Goal: Transaction & Acquisition: Purchase product/service

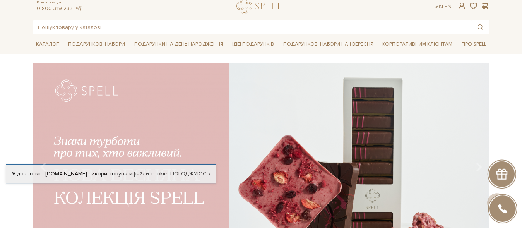
scroll to position [7, 0]
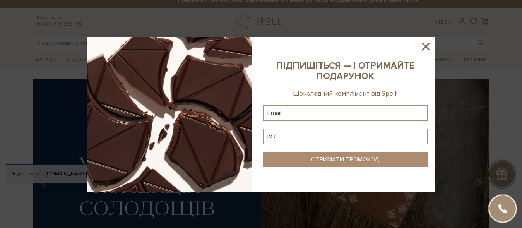
click at [427, 46] on icon at bounding box center [426, 47] width 8 height 8
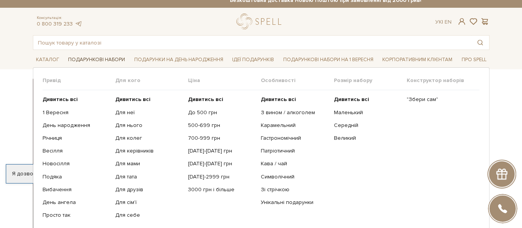
click at [104, 59] on span "Подарункові набори" at bounding box center [96, 60] width 63 height 12
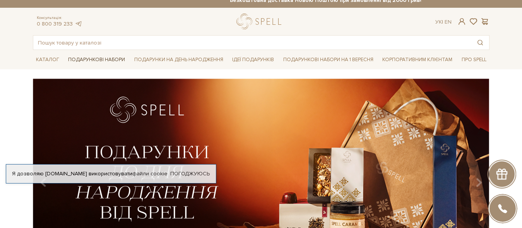
click at [93, 58] on span "Подарункові набори" at bounding box center [96, 60] width 63 height 12
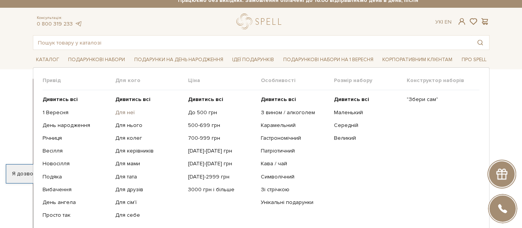
click at [129, 112] on link "Для неї" at bounding box center [148, 112] width 67 height 7
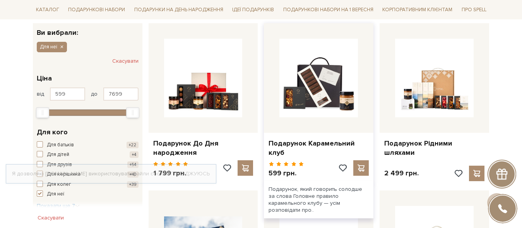
scroll to position [125, 0]
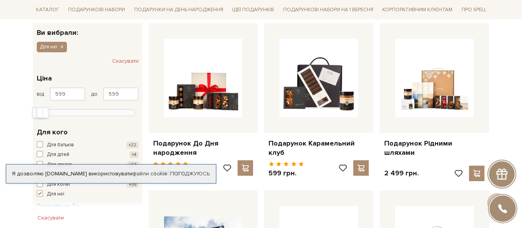
drag, startPoint x: 130, startPoint y: 110, endPoint x: 32, endPoint y: 121, distance: 98.5
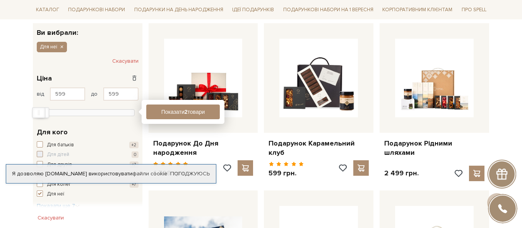
drag, startPoint x: 46, startPoint y: 112, endPoint x: 50, endPoint y: 112, distance: 3.9
click at [50, 112] on div at bounding box center [88, 111] width 94 height 7
type input "1213"
drag, startPoint x: 40, startPoint y: 114, endPoint x: 48, endPoint y: 115, distance: 8.2
click at [48, 115] on div "Max" at bounding box center [47, 113] width 12 height 10
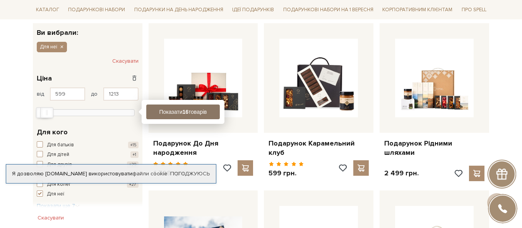
click at [181, 111] on button "Показати 16 товарів" at bounding box center [183, 111] width 74 height 15
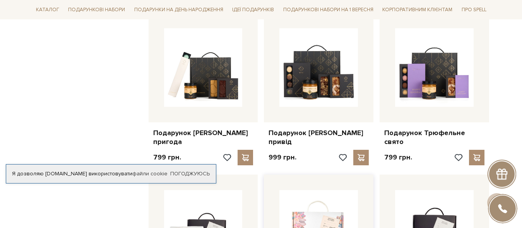
scroll to position [671, 0]
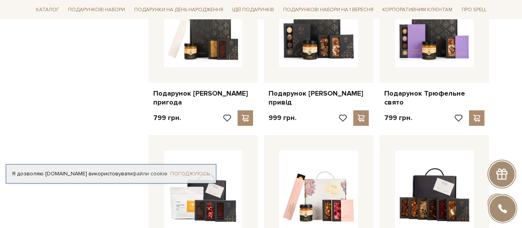
click at [188, 170] on link "Погоджуюсь" at bounding box center [189, 173] width 39 height 7
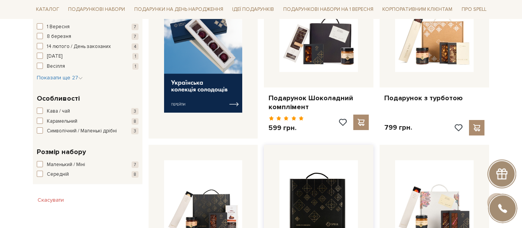
scroll to position [316, 0]
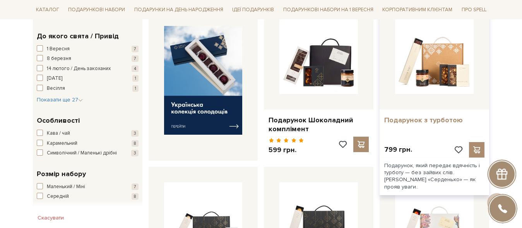
click at [421, 116] on link "Подарунок з турботою" at bounding box center [434, 120] width 100 height 9
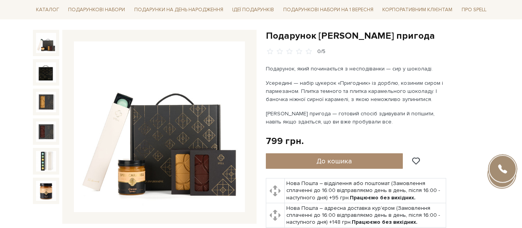
scroll to position [79, 0]
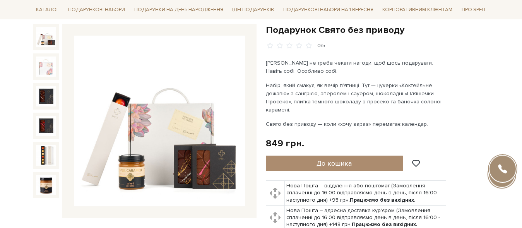
scroll to position [79, 0]
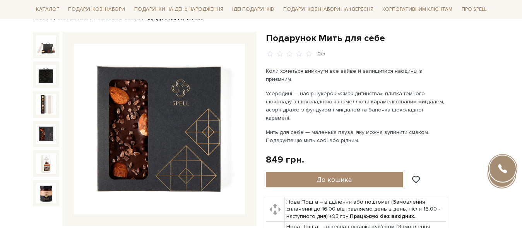
scroll to position [79, 0]
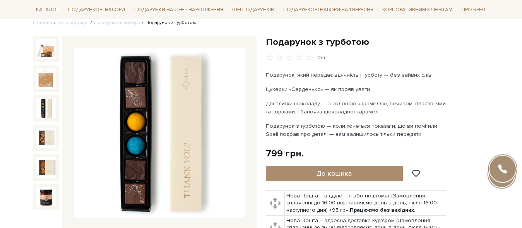
scroll to position [79, 0]
